Goal: Find specific page/section: Find specific page/section

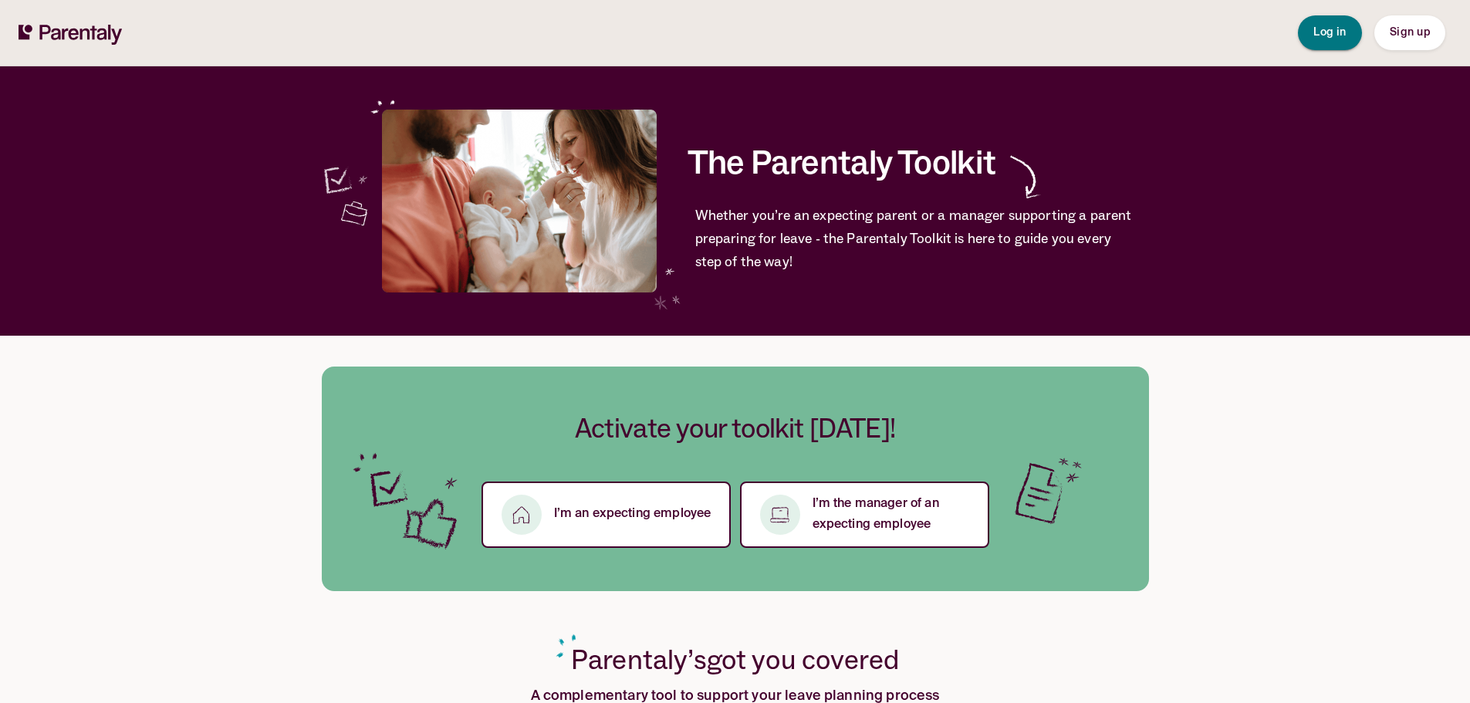
click at [1337, 29] on span "Log in" at bounding box center [1330, 32] width 33 height 11
